Goal: Find contact information: Find contact information

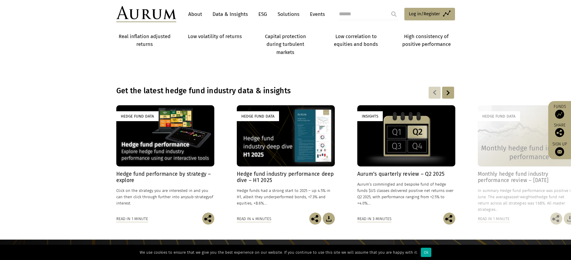
scroll to position [359, 0]
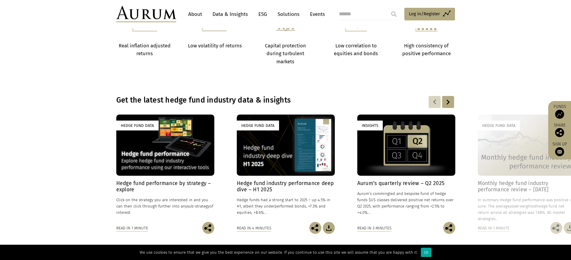
click at [197, 15] on link "About" at bounding box center [195, 14] width 20 height 11
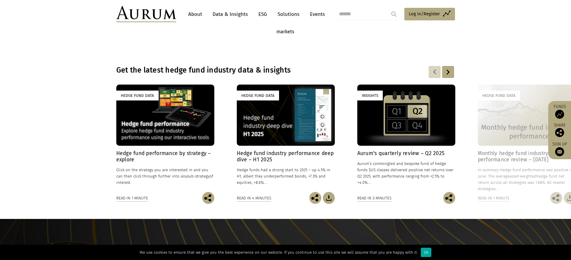
scroll to position [419, 0]
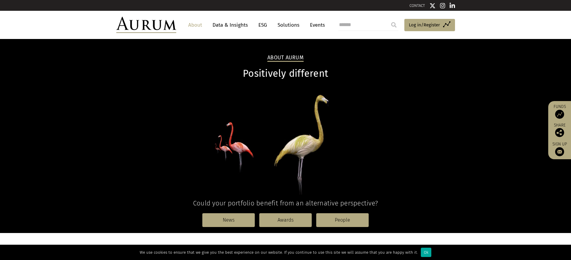
click at [413, 6] on link "CONTACT" at bounding box center [417, 5] width 16 height 4
